Goal: Browse casually: Explore the website without a specific task or goal

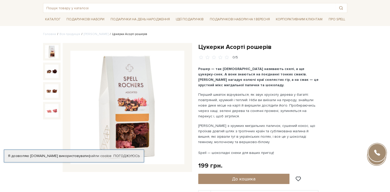
scroll to position [26, 0]
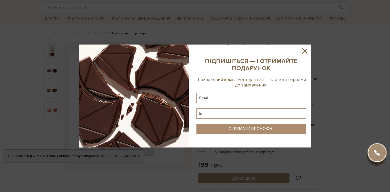
click at [306, 50] on icon at bounding box center [304, 51] width 9 height 9
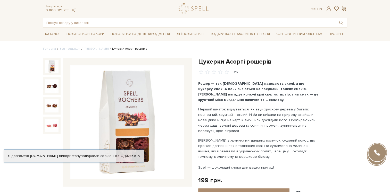
scroll to position [0, 0]
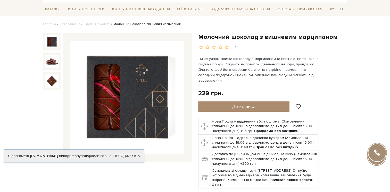
scroll to position [52, 0]
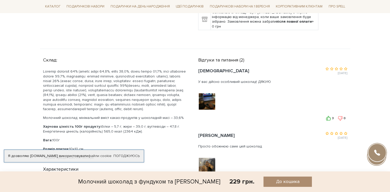
scroll to position [309, 0]
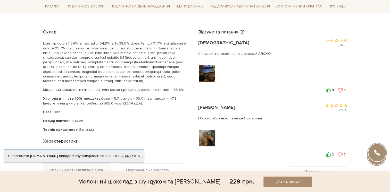
click at [212, 140] on div at bounding box center [207, 138] width 18 height 18
click at [212, 138] on img at bounding box center [206, 138] width 33 height 33
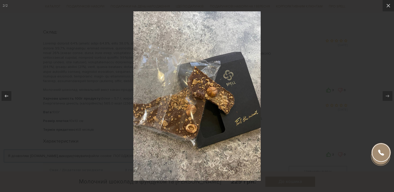
click at [297, 64] on div at bounding box center [197, 96] width 394 height 192
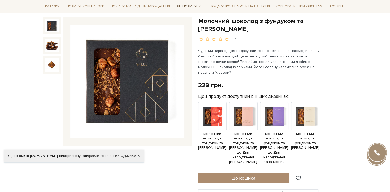
scroll to position [52, 0]
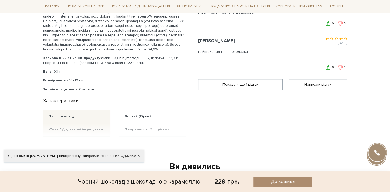
scroll to position [258, 0]
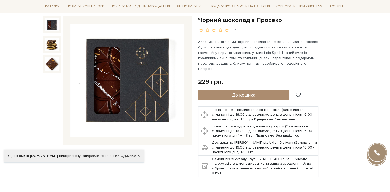
scroll to position [52, 0]
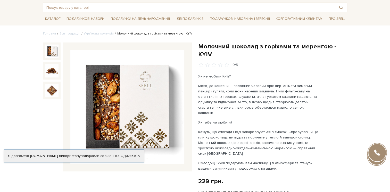
scroll to position [26, 0]
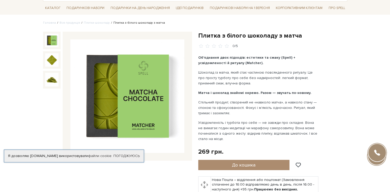
scroll to position [77, 0]
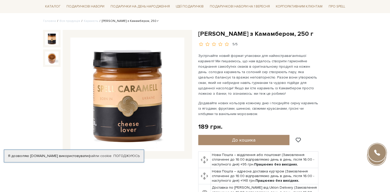
scroll to position [52, 0]
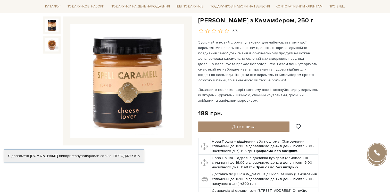
click at [143, 161] on div "Карамель з Камамбером, 250 г 5/5" at bounding box center [117, 115] width 155 height 198
click at [136, 154] on link "Погоджуюсь" at bounding box center [126, 156] width 26 height 5
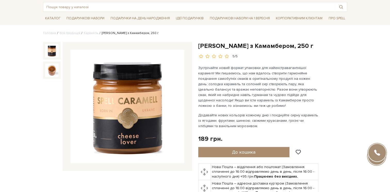
scroll to position [26, 0]
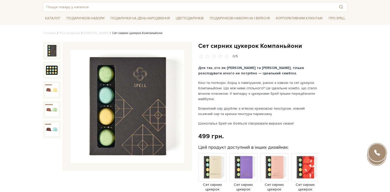
scroll to position [26, 0]
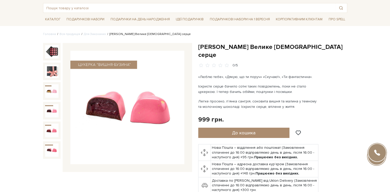
scroll to position [26, 0]
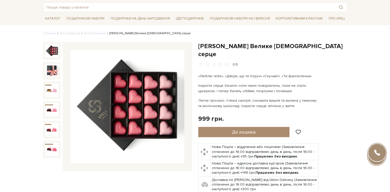
click at [313, 85] on div "«Люблю тебе», «Дякую, що ти поруч» «Скучаю!», «Ти фантастична». Іскристе серце …" at bounding box center [258, 90] width 121 height 35
